Goal: Information Seeking & Learning: Learn about a topic

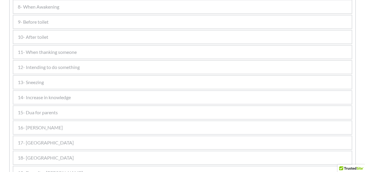
scroll to position [444, 0]
click at [35, 81] on span "13- Sneezing" at bounding box center [31, 81] width 26 height 7
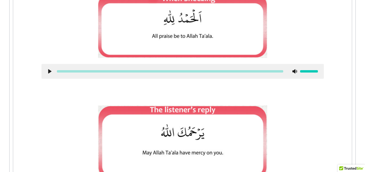
scroll to position [0, 0]
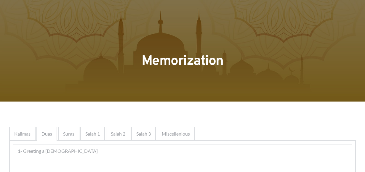
click at [238, 85] on div at bounding box center [182, 51] width 365 height 102
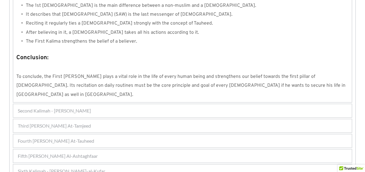
click at [106, 135] on div "Fourth [PERSON_NAME] At-Tauheed" at bounding box center [182, 141] width 338 height 13
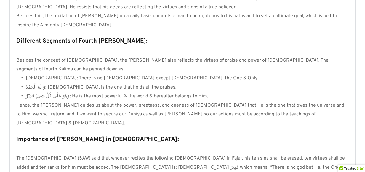
scroll to position [574, 0]
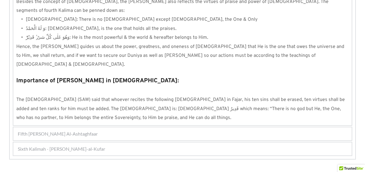
click at [28, 130] on span "Fifth [PERSON_NAME] Al-Ashtaghfaar" at bounding box center [58, 133] width 80 height 7
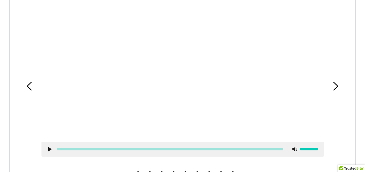
scroll to position [204, 0]
